Goal: Find specific page/section: Find specific page/section

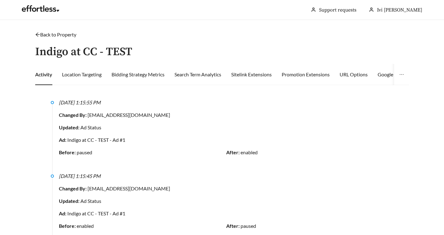
click at [66, 35] on link "Back to Property" at bounding box center [55, 34] width 41 height 6
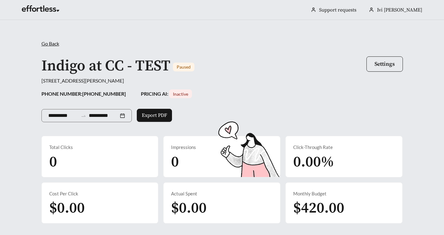
click at [45, 43] on span "Go Back" at bounding box center [50, 43] width 18 height 6
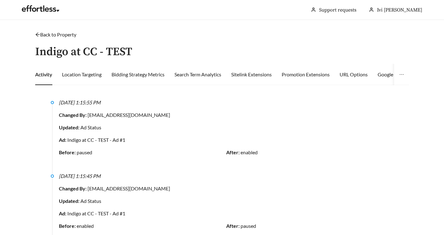
click at [35, 36] on icon "arrow-left" at bounding box center [37, 34] width 5 height 5
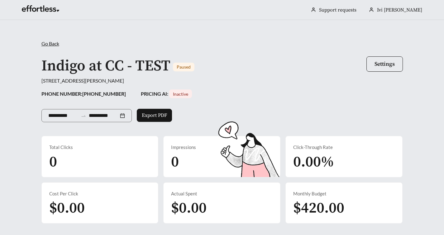
click at [47, 43] on span "Go Back" at bounding box center [50, 43] width 18 height 6
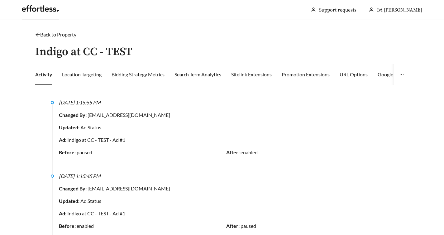
click at [40, 9] on link at bounding box center [40, 10] width 37 height 6
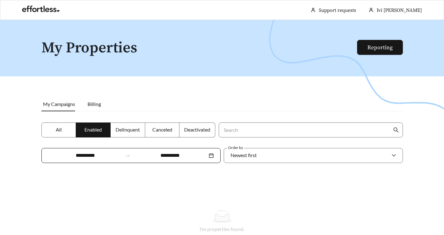
click at [51, 130] on label "All" at bounding box center [58, 129] width 35 height 15
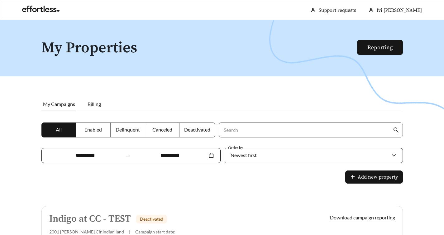
click at [194, 229] on div "2001 [PERSON_NAME] Cir , Indian land | Campaign start date:" at bounding box center [178, 231] width 259 height 5
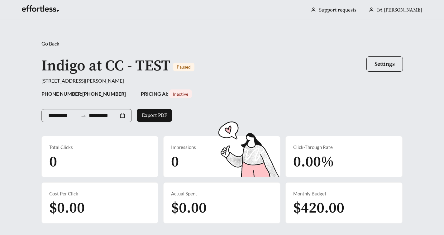
click at [49, 43] on span "Go Back" at bounding box center [50, 43] width 18 height 6
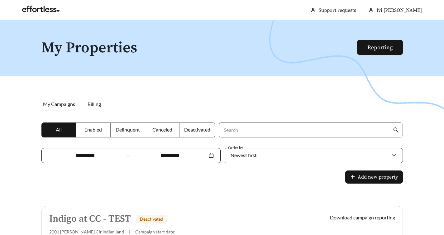
scroll to position [56, 0]
